Goal: Task Accomplishment & Management: Use online tool/utility

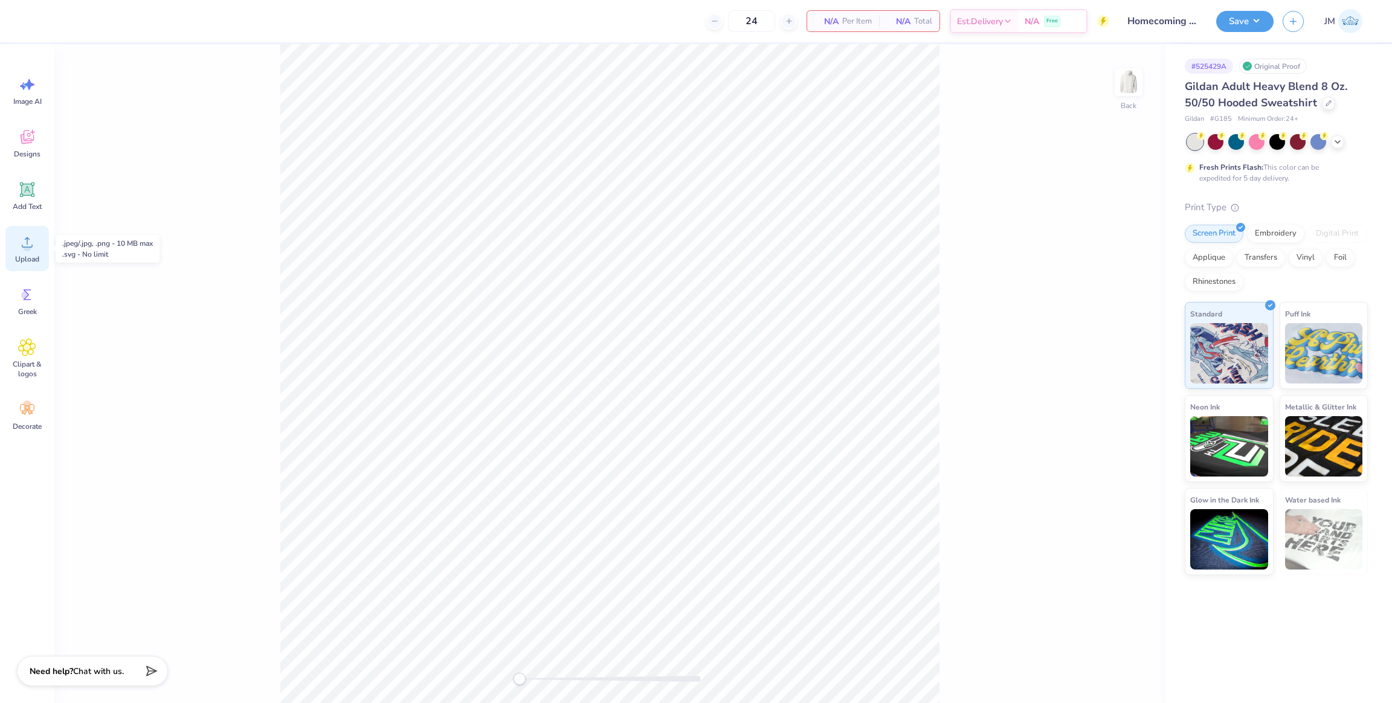
click at [28, 254] on span "Upload" at bounding box center [27, 259] width 24 height 10
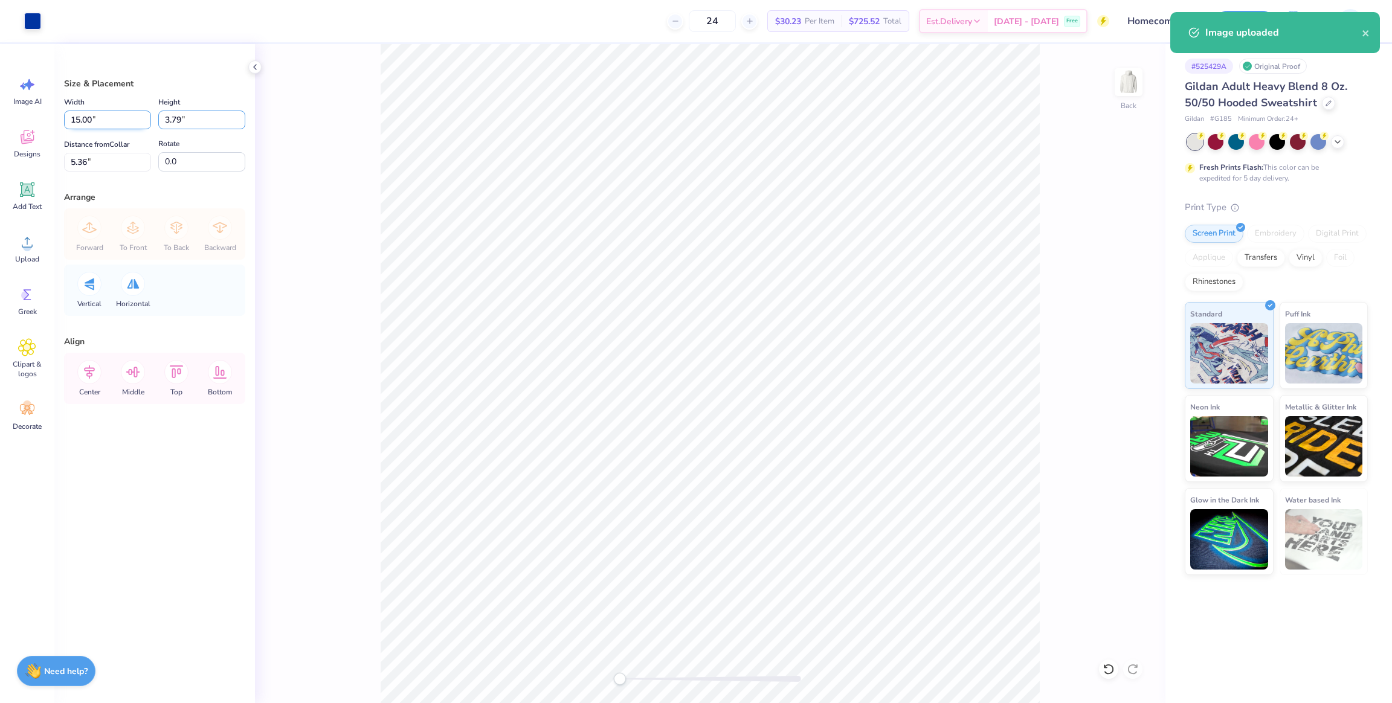
click at [114, 120] on div "Width 15.00 15.00 " Height 3.79 3.79 "" at bounding box center [154, 112] width 181 height 34
drag, startPoint x: 86, startPoint y: 121, endPoint x: 99, endPoint y: 123, distance: 12.9
click at [34, 120] on div "Art colors 24 $30.23 Per Item $725.52 Total Est. Delivery [DATE] - [DATE] Free …" at bounding box center [696, 351] width 1392 height 703
type input "3.50"
type input "0.88"
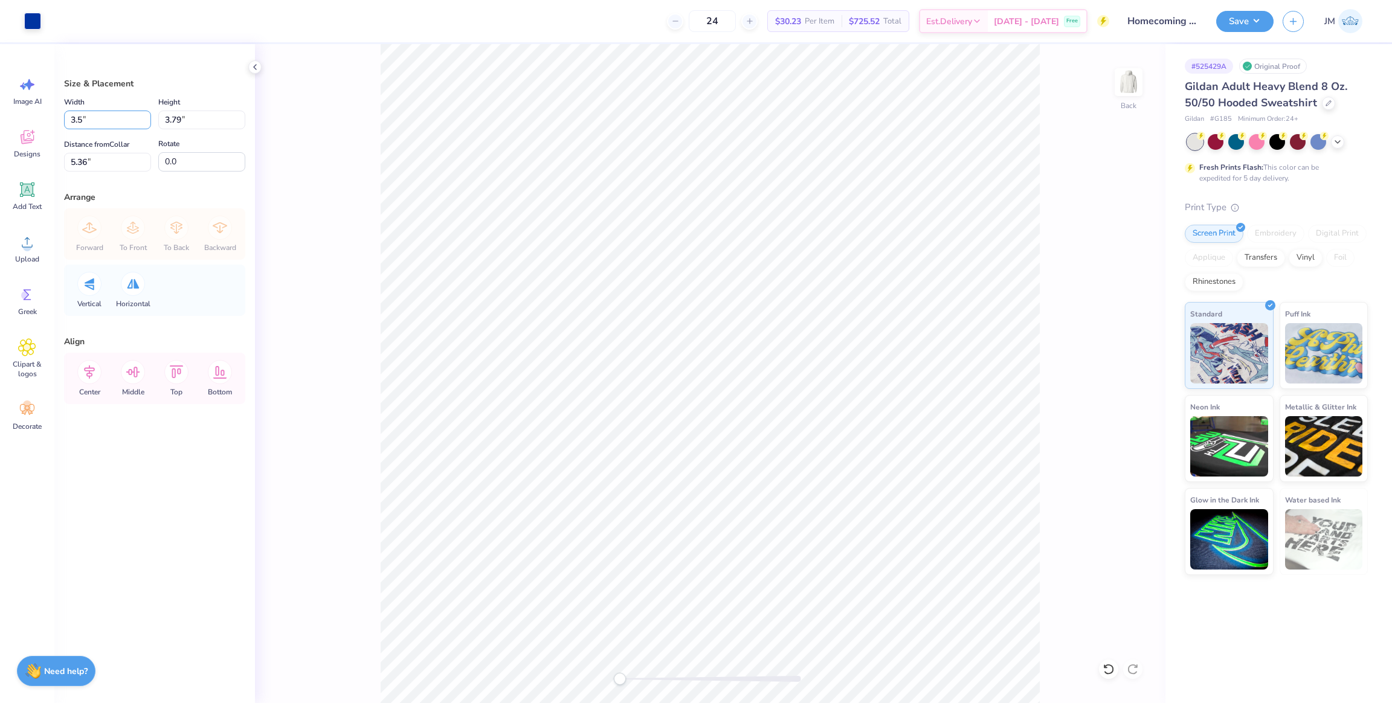
type input "6.81"
drag, startPoint x: 86, startPoint y: 120, endPoint x: 1, endPoint y: 119, distance: 85.8
click at [0, 117] on div "Art colors 24 $30.23 Per Item $725.52 Total Est. Delivery [DATE] - [DATE] Free …" at bounding box center [696, 351] width 1392 height 703
type input "3.00"
type input "0.76"
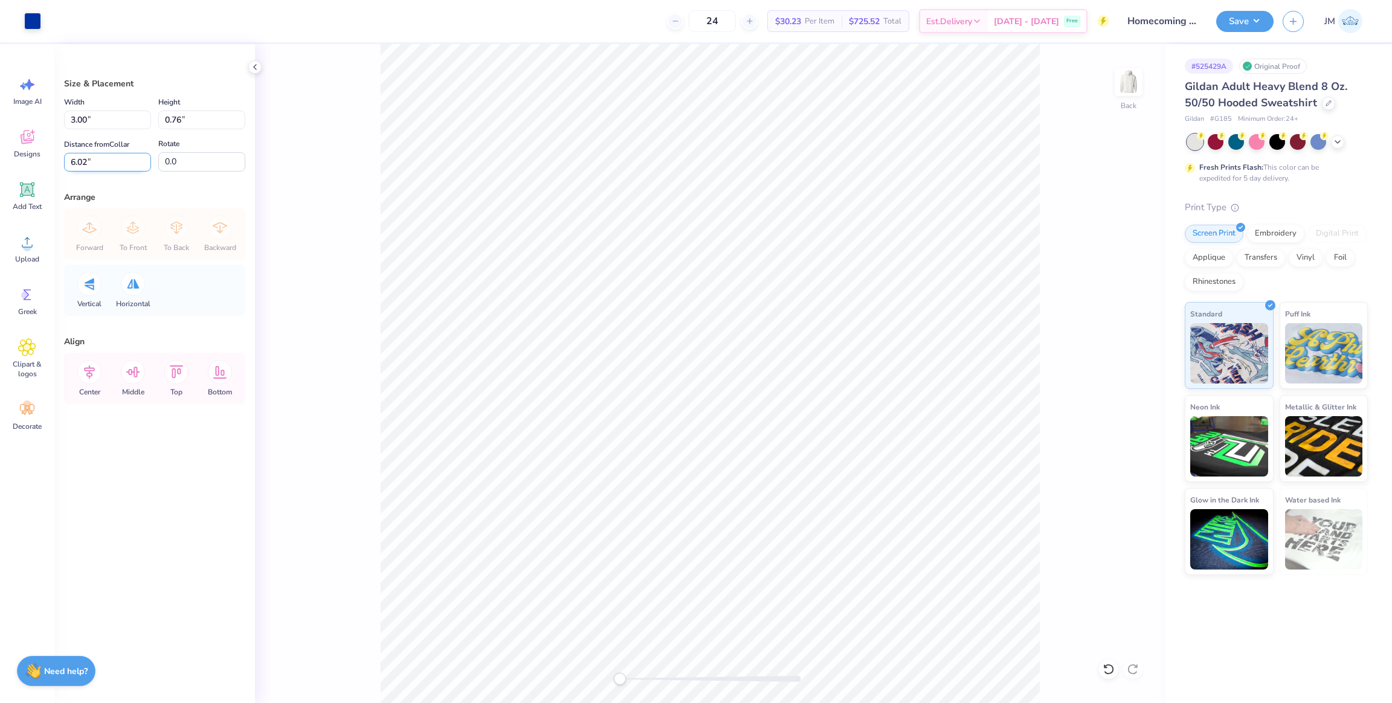
click at [113, 168] on input "6.02" at bounding box center [107, 162] width 87 height 19
drag, startPoint x: 112, startPoint y: 168, endPoint x: 97, endPoint y: 163, distance: 15.9
click at [28, 158] on div "Art colors 24 $30.23 Per Item $725.52 Total Est. Delivery [DATE] - [DATE] Free …" at bounding box center [696, 351] width 1392 height 703
type input "3"
drag, startPoint x: 111, startPoint y: 116, endPoint x: 47, endPoint y: 127, distance: 65.7
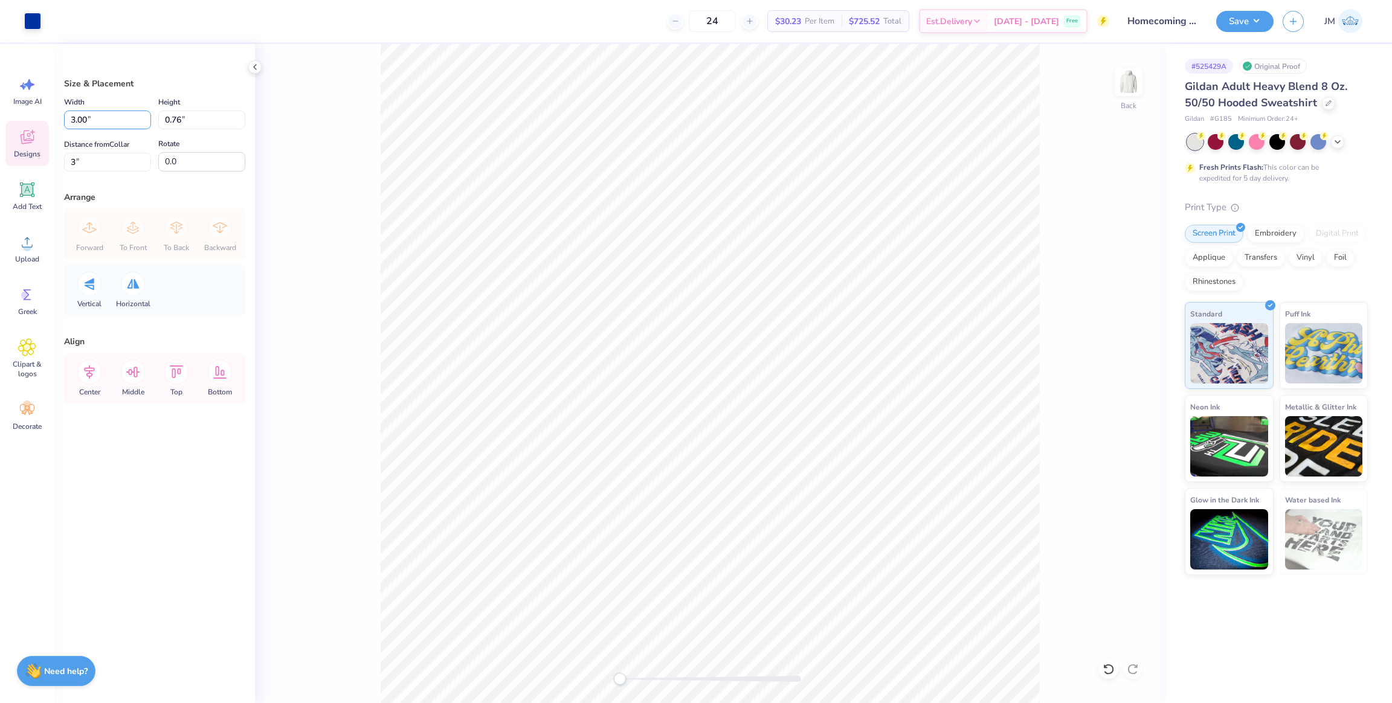
click at [0, 112] on div "Art colors 24 $30.23 Per Item $725.52 Total Est. Delivery [DATE] - [DATE] Free …" at bounding box center [696, 351] width 1392 height 703
type input "3.50"
type input "0.88"
type input "2.94"
drag, startPoint x: 95, startPoint y: 163, endPoint x: 0, endPoint y: 170, distance: 95.1
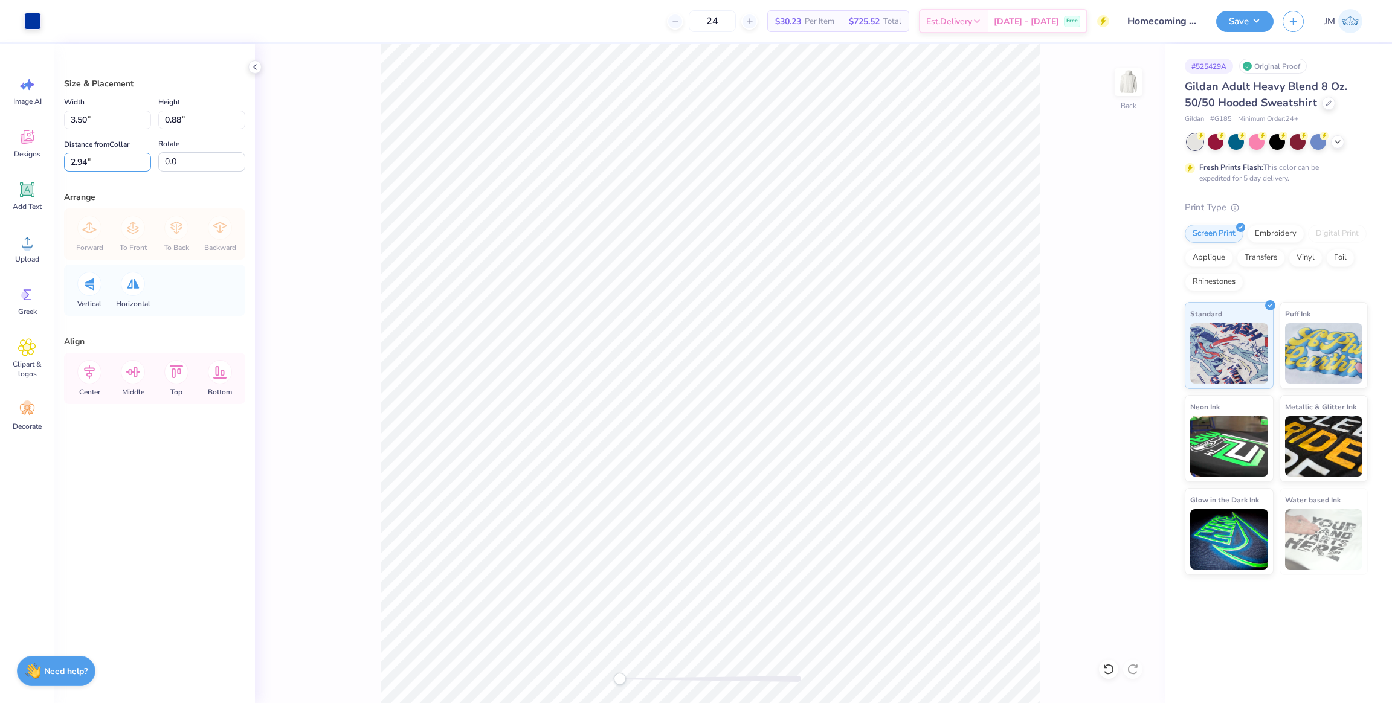
click at [0, 170] on div "Art colors 24 $30.23 Per Item $725.52 Total Est. Delivery [DATE] - [DATE] Free …" at bounding box center [696, 351] width 1392 height 703
type input "3"
click at [95, 156] on input "3" at bounding box center [107, 162] width 87 height 19
drag, startPoint x: 68, startPoint y: 112, endPoint x: 14, endPoint y: 114, distance: 54.4
click at [12, 114] on div "Art colors 24 $30.23 Per Item $725.52 Total Est. Delivery [DATE] - [DATE] Free …" at bounding box center [696, 351] width 1392 height 703
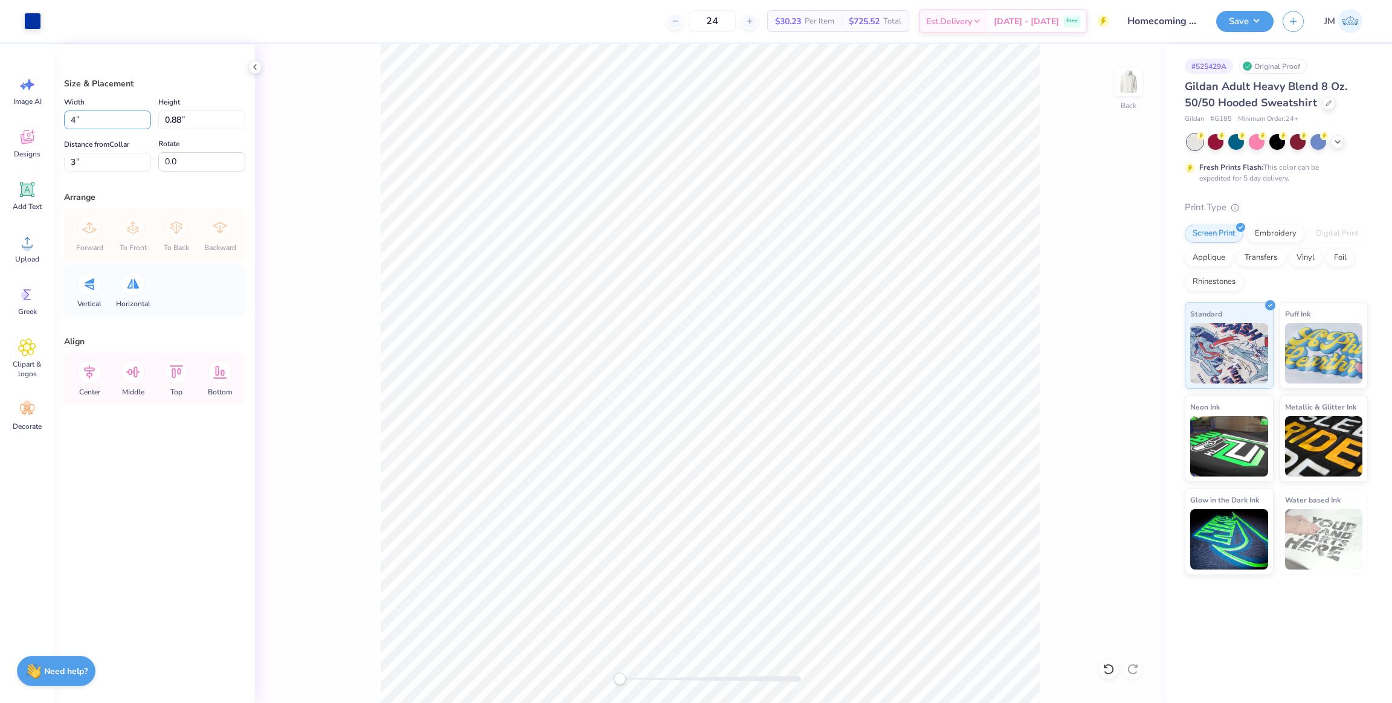
type input "4.00"
type input "1.01"
type input "2.94"
drag, startPoint x: 78, startPoint y: 161, endPoint x: 119, endPoint y: 199, distance: 56.4
click at [0, 163] on div "Art colors 24 $30.23 Per Item $725.52 Total Est. Delivery [DATE] - [DATE] Free …" at bounding box center [696, 351] width 1392 height 703
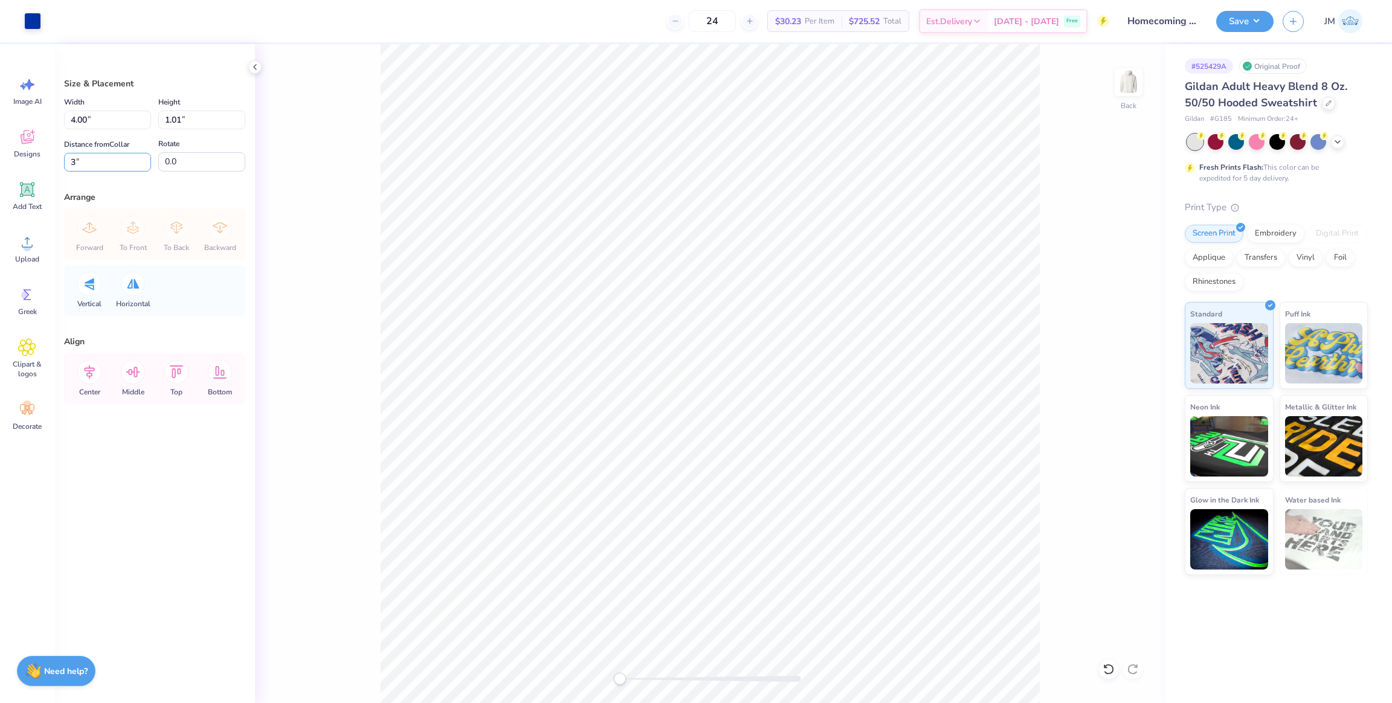
type input "3"
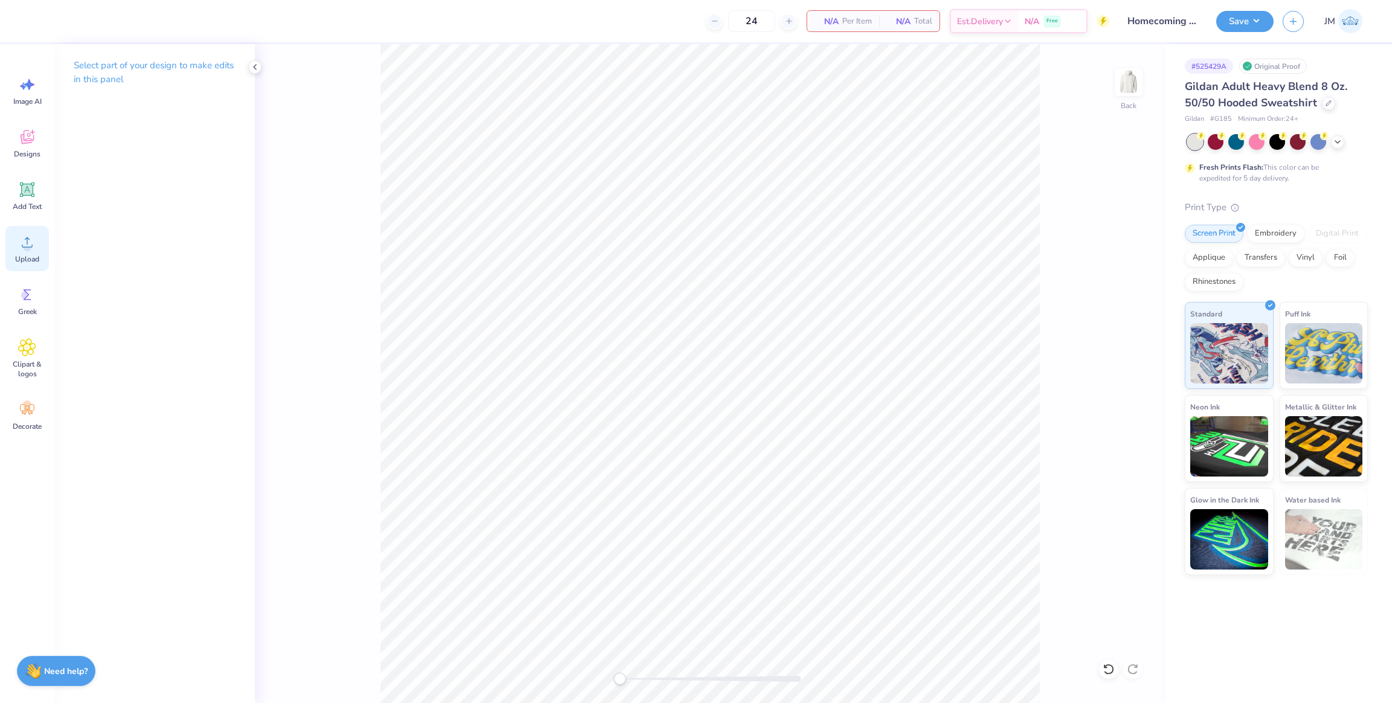
click at [21, 247] on icon at bounding box center [27, 242] width 18 height 18
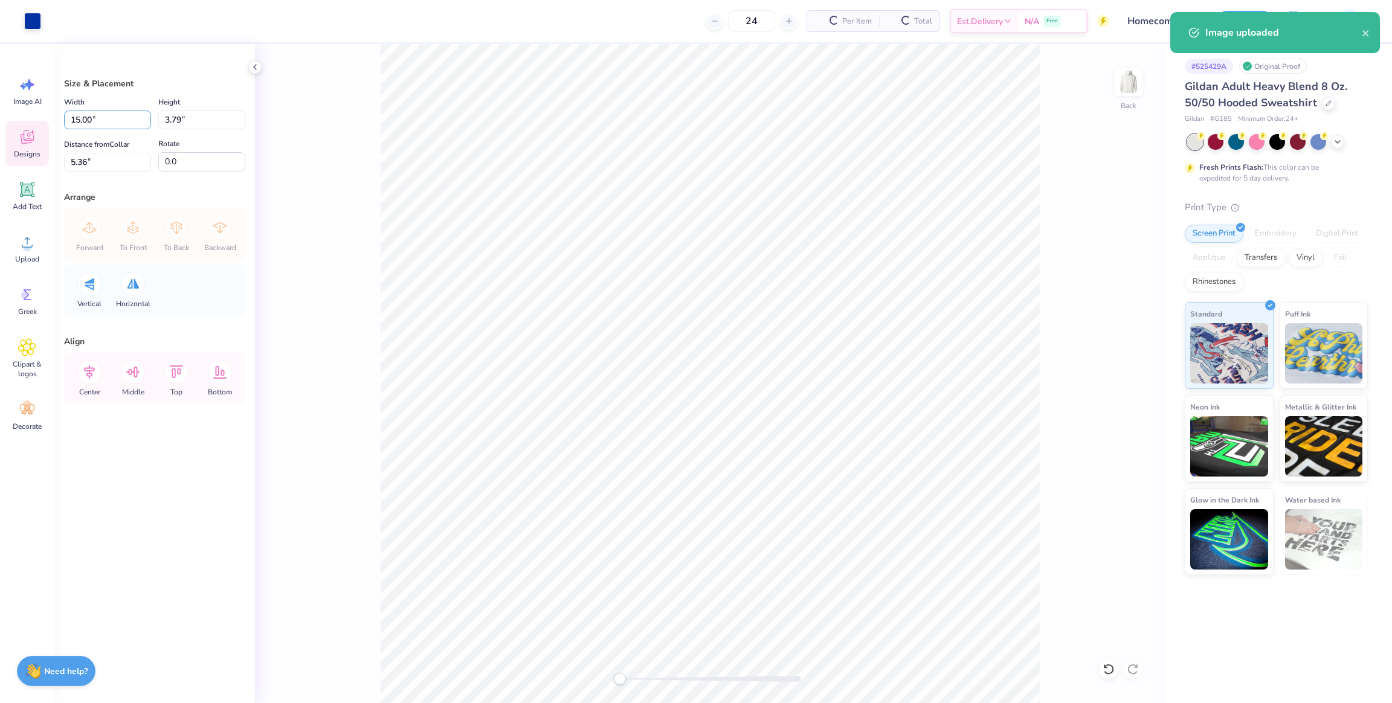
drag, startPoint x: 30, startPoint y: 117, endPoint x: 35, endPoint y: 125, distance: 9.7
click at [30, 117] on div "Art colors 24 Per Item Total Est. Delivery N/A Free Design Title Homecoming mer…" at bounding box center [696, 351] width 1392 height 703
type input "4.00"
type input "1.01"
type input "6.75"
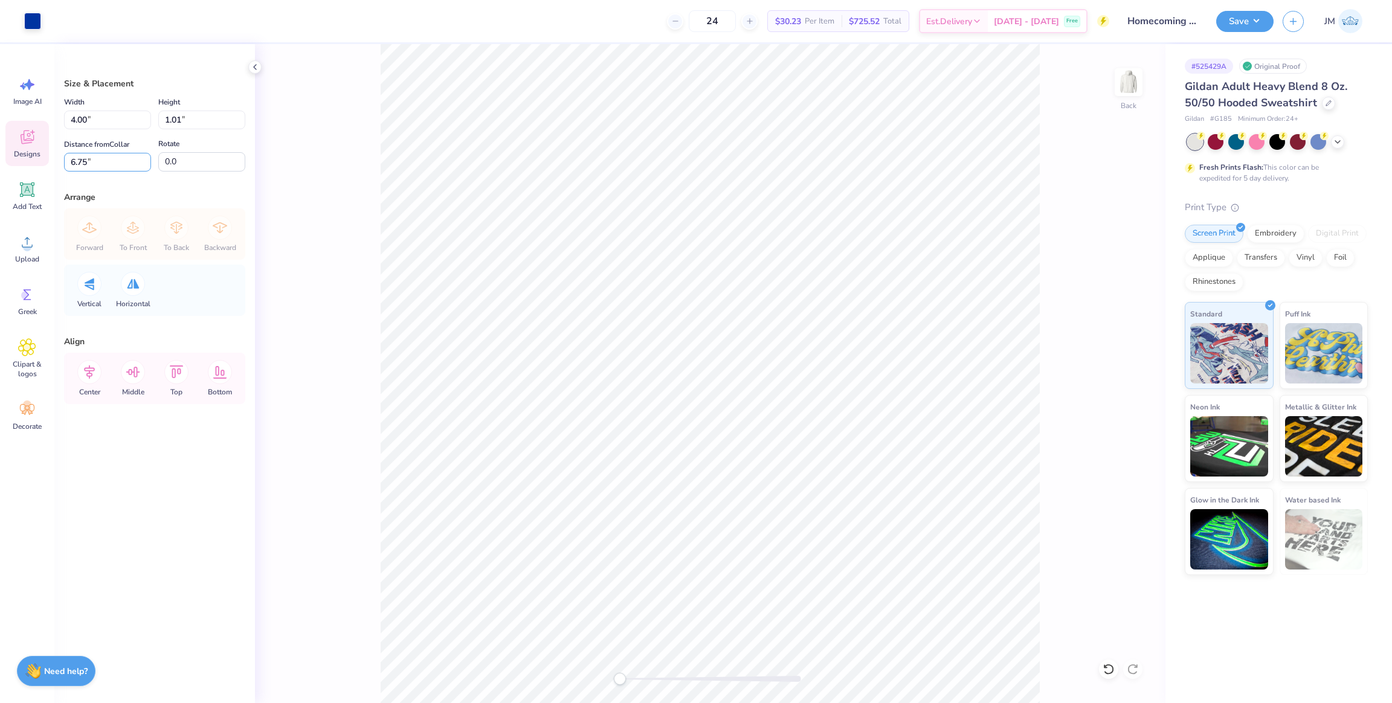
drag, startPoint x: 109, startPoint y: 161, endPoint x: 8, endPoint y: 160, distance: 100.9
click at [8, 160] on div "Art colors 24 $30.23 Per Item $725.52 Total Est. Delivery [DATE] - [DATE] Free …" at bounding box center [696, 351] width 1392 height 703
drag, startPoint x: 209, startPoint y: 121, endPoint x: 118, endPoint y: 123, distance: 91.3
click at [118, 123] on div "Width 4.00 4.00 " Height 1.01 1.01 "" at bounding box center [154, 112] width 181 height 34
drag, startPoint x: 79, startPoint y: 157, endPoint x: 24, endPoint y: 161, distance: 55.1
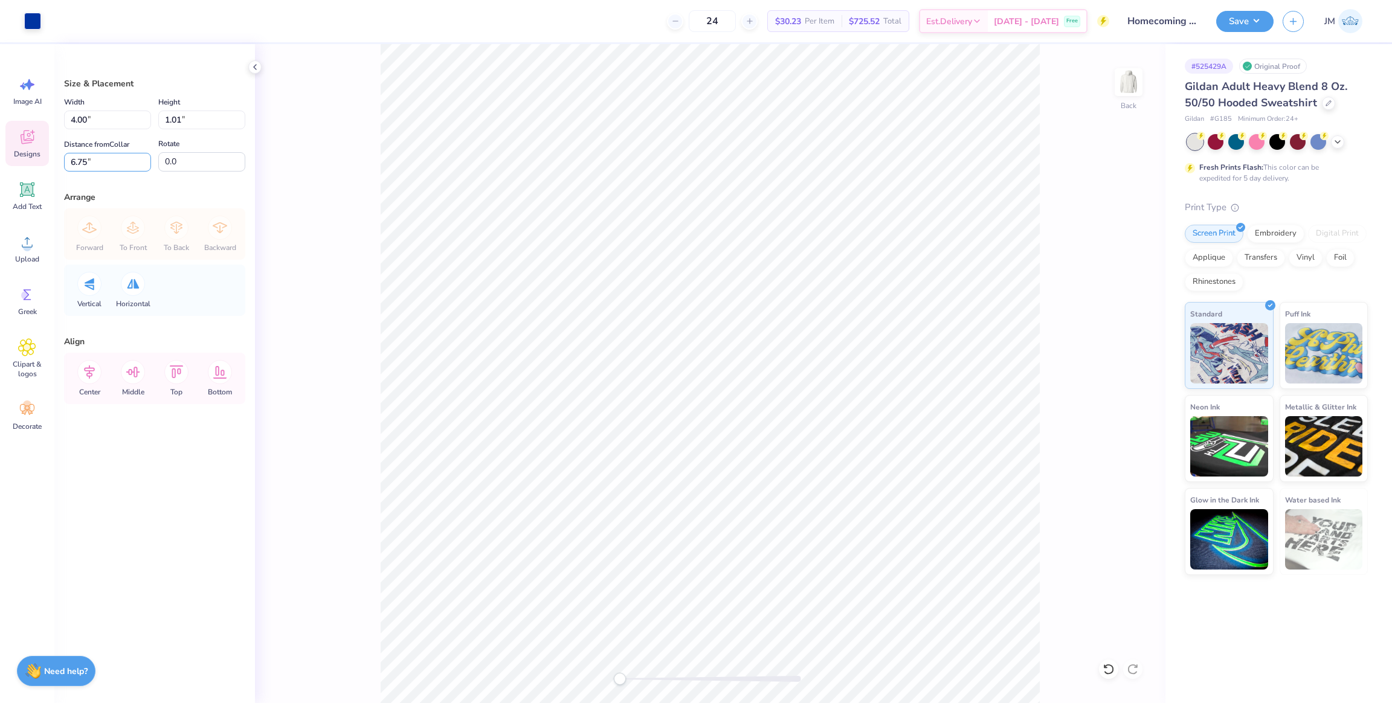
click at [18, 155] on div "Art colors 24 $30.23 Per Item $725.52 Total Est. Delivery [DATE] - [DATE] Free …" at bounding box center [696, 351] width 1392 height 703
type input "3"
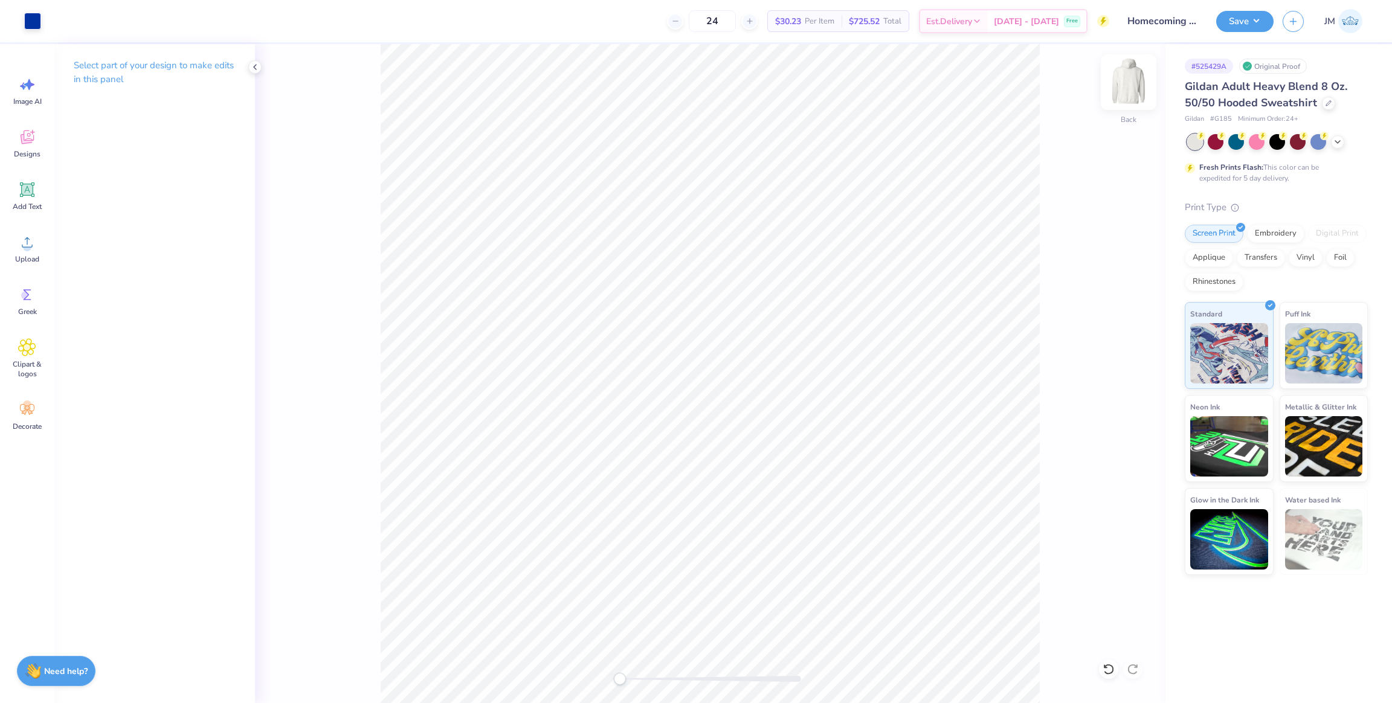
click at [1118, 94] on div at bounding box center [1129, 82] width 56 height 56
click at [31, 250] on icon at bounding box center [27, 242] width 18 height 18
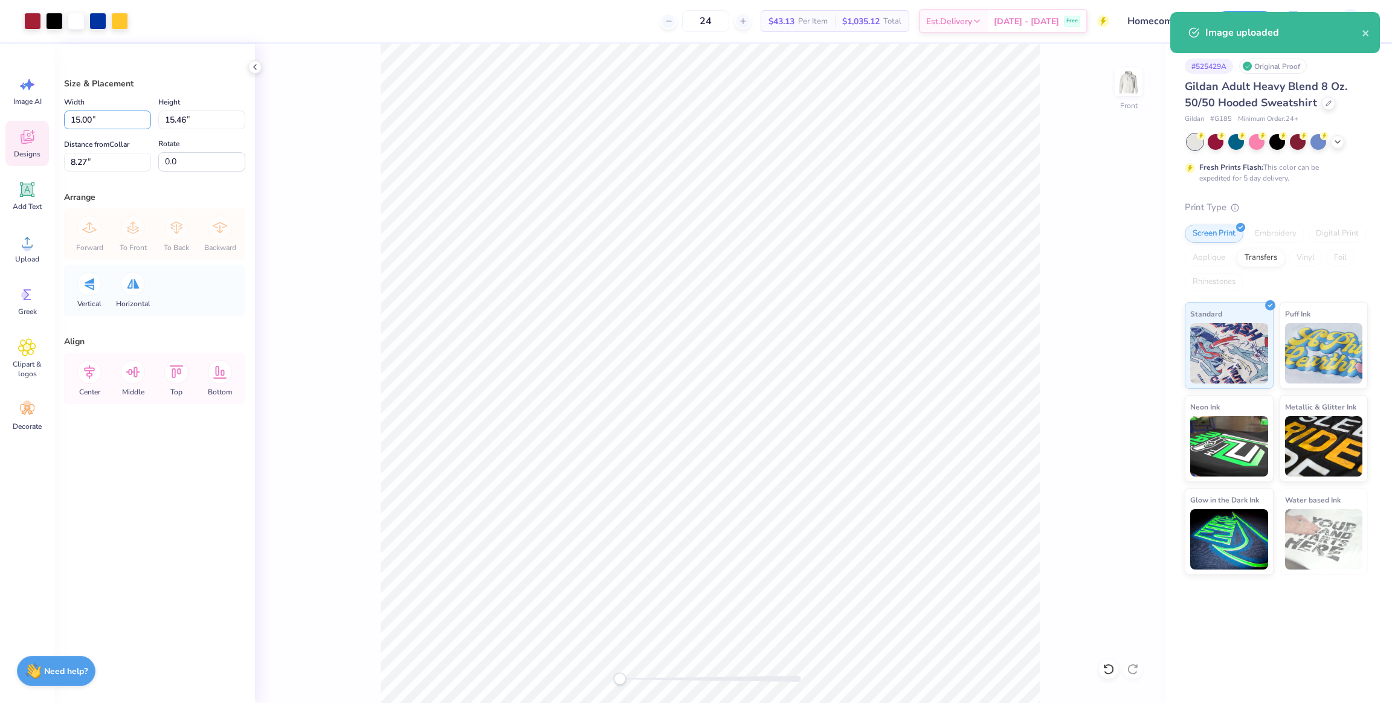
drag, startPoint x: 96, startPoint y: 119, endPoint x: 8, endPoint y: 128, distance: 88.7
click at [3, 124] on div "Art colors 24 $43.13 Per Item $1,035.12 Total Est. Delivery [DATE] - [DATE] Fre…" at bounding box center [696, 351] width 1392 height 703
type input "12.50"
type input "12.89"
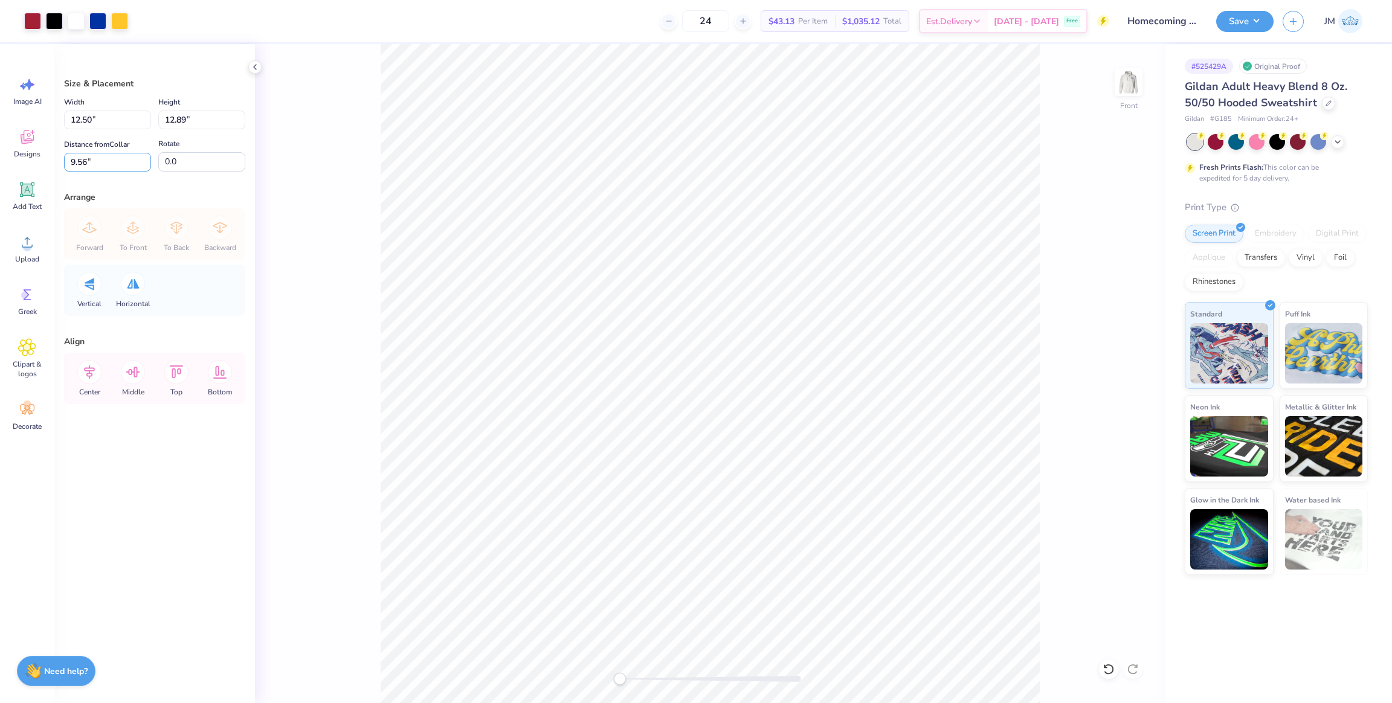
drag, startPoint x: 102, startPoint y: 159, endPoint x: 0, endPoint y: 157, distance: 102.1
click at [0, 157] on div "Art colors 24 $43.13 Per Item $1,035.12 Total Est. Delivery [DATE] - [DATE] Fre…" at bounding box center [696, 351] width 1392 height 703
type input "6"
drag, startPoint x: 97, startPoint y: 109, endPoint x: 68, endPoint y: 117, distance: 30.0
click at [64, 112] on div "Width 12.50 12.50 "" at bounding box center [107, 112] width 87 height 34
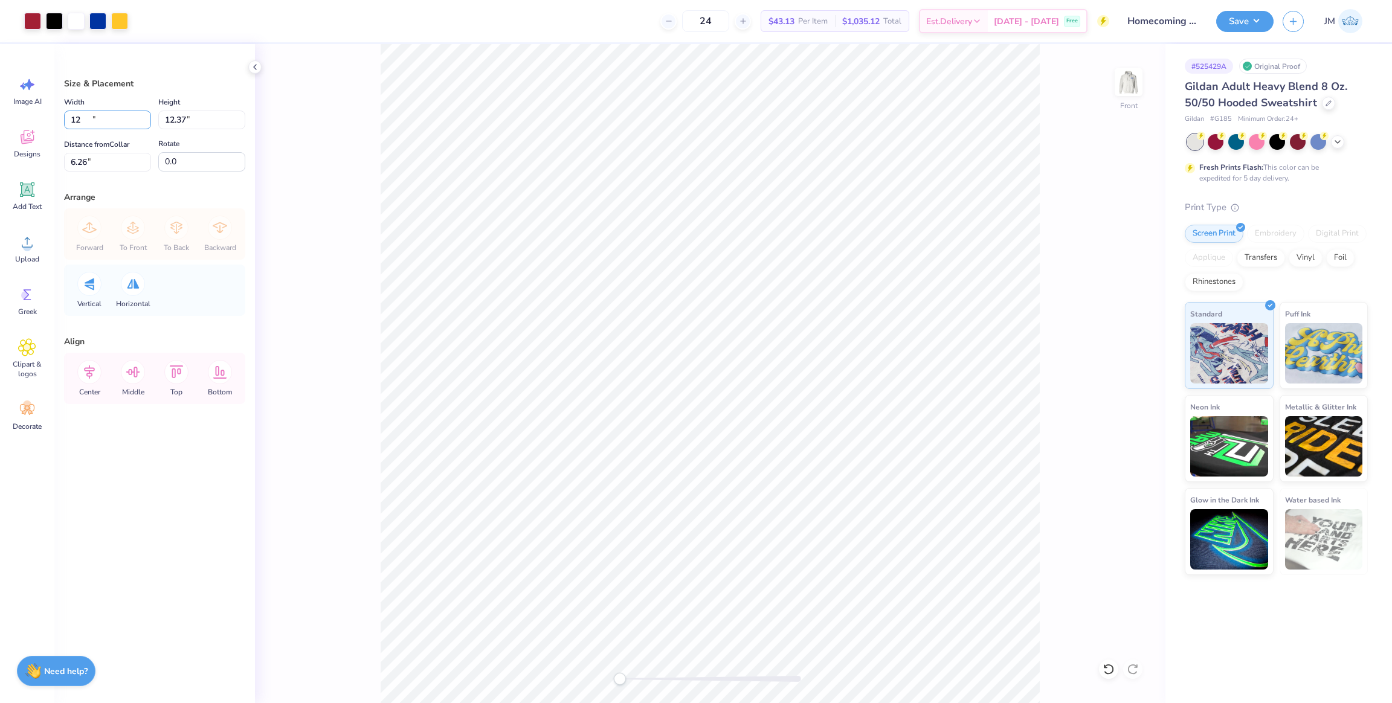
type input "12.00"
type input "12.37"
drag, startPoint x: 99, startPoint y: 157, endPoint x: 9, endPoint y: 167, distance: 90.5
click at [9, 167] on div "Art colors 24 $43.13 Per Item $1,035.12 Total Est. Delivery [DATE] - [DATE] Fre…" at bounding box center [696, 351] width 1392 height 703
type input "6"
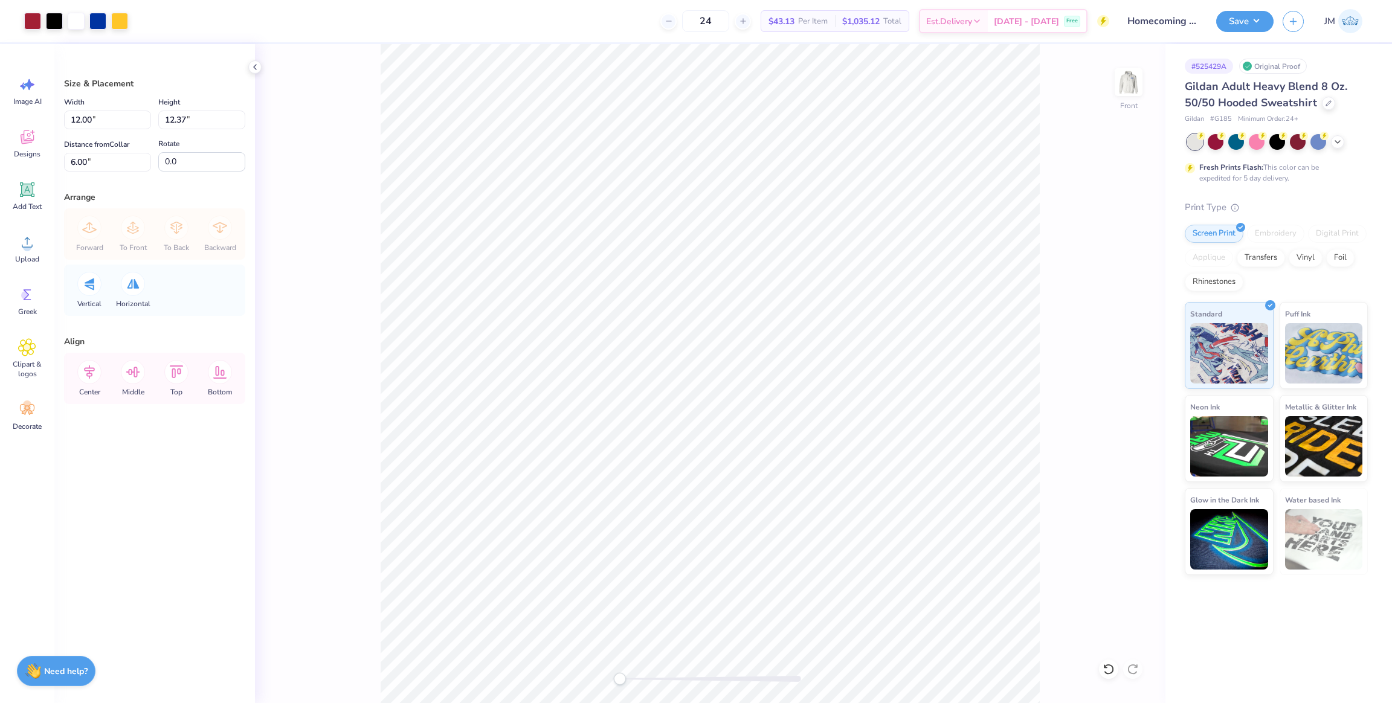
click at [581, 663] on div "Front" at bounding box center [710, 373] width 911 height 659
click at [1244, 30] on button "Save" at bounding box center [1244, 19] width 57 height 21
click at [1114, 94] on div "Front" at bounding box center [710, 373] width 911 height 659
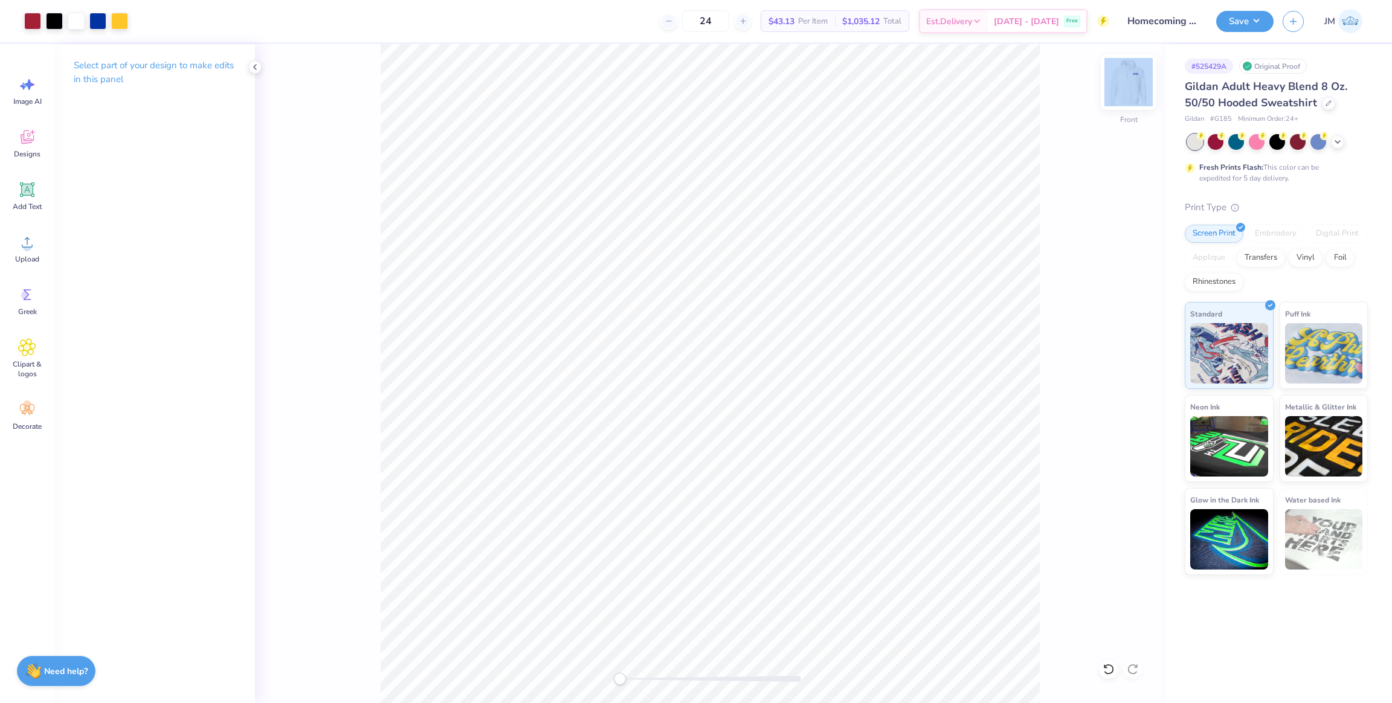
click at [1130, 103] on img at bounding box center [1128, 82] width 48 height 48
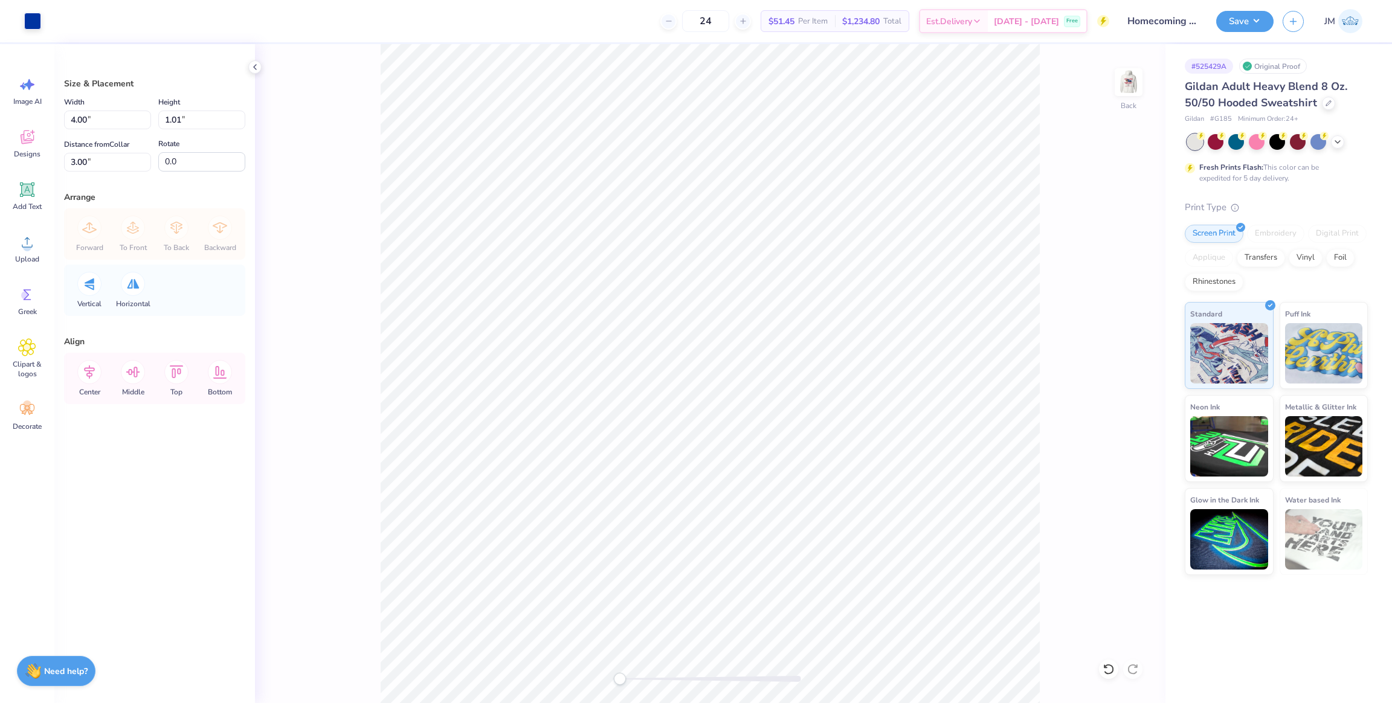
drag, startPoint x: 1122, startPoint y: 83, endPoint x: 1095, endPoint y: 101, distance: 31.8
click at [1122, 83] on img at bounding box center [1129, 82] width 24 height 24
click at [1241, 15] on button "Save" at bounding box center [1244, 19] width 57 height 21
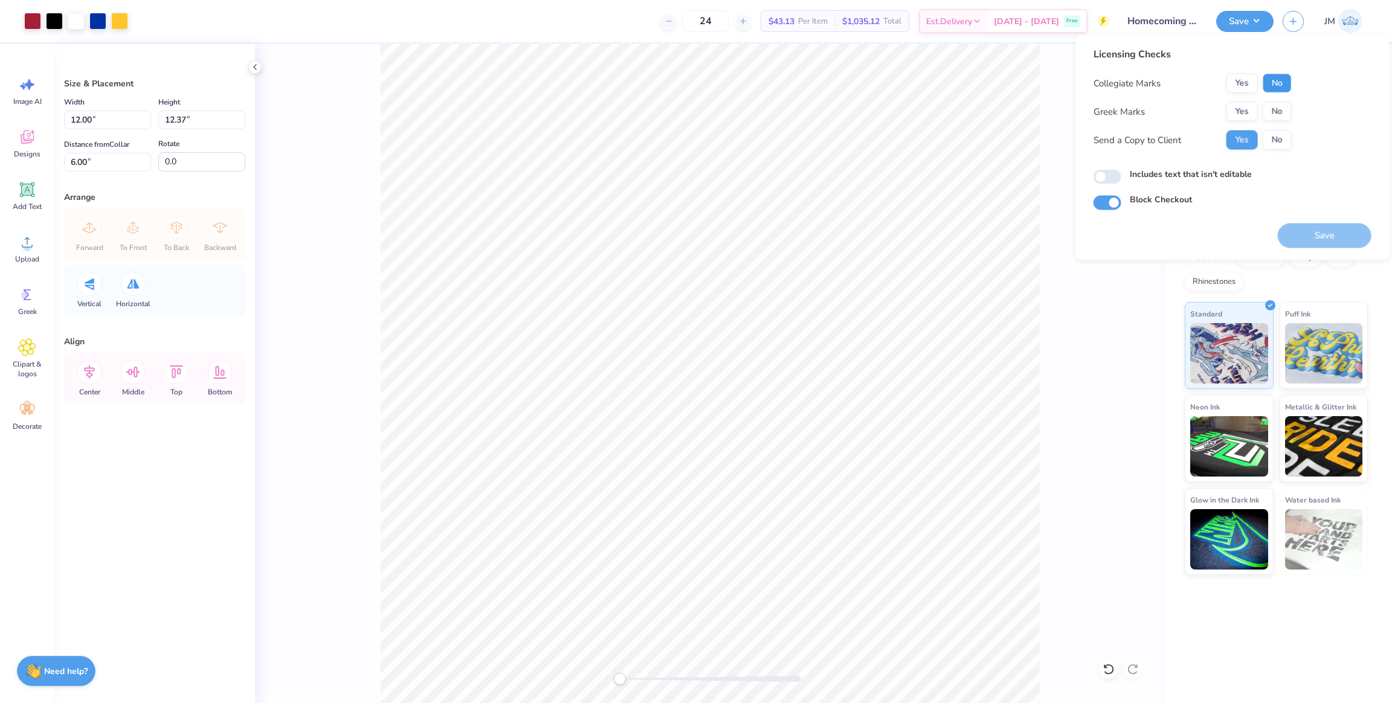
click at [1266, 85] on button "No" at bounding box center [1277, 83] width 29 height 19
click at [1239, 110] on button "Yes" at bounding box center [1242, 111] width 31 height 19
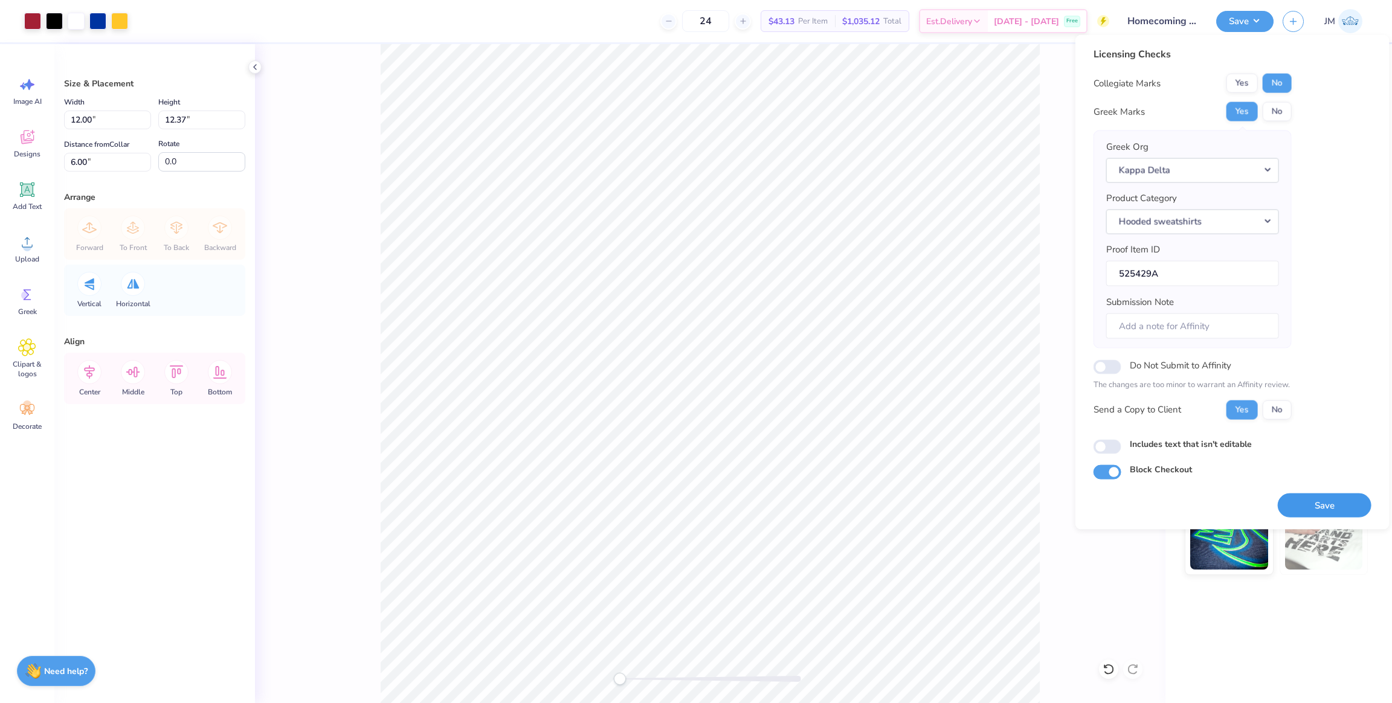
click at [1319, 505] on button "Save" at bounding box center [1325, 505] width 94 height 25
